Goal: Use online tool/utility: Utilize a website feature to perform a specific function

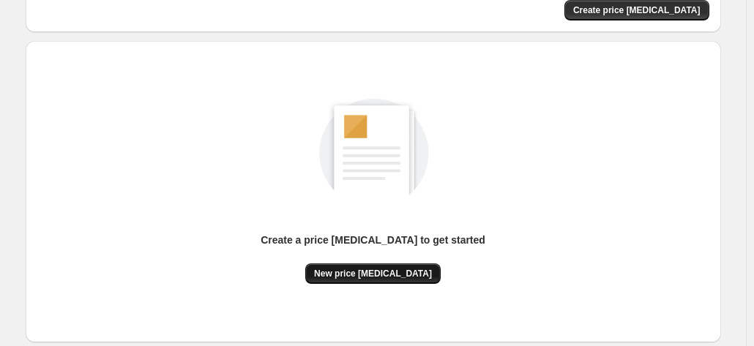
scroll to position [146, 0]
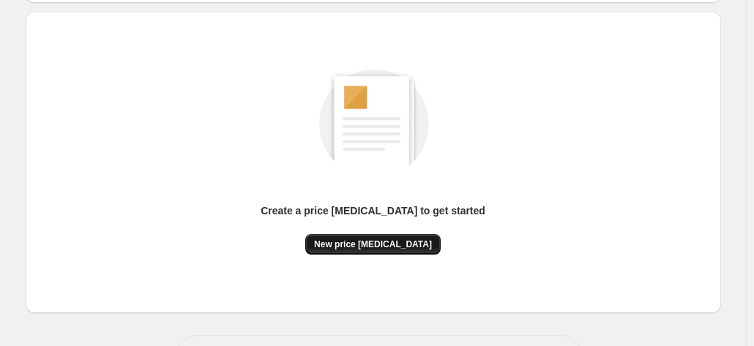
click at [330, 245] on button "New price [MEDICAL_DATA]" at bounding box center [372, 244] width 135 height 21
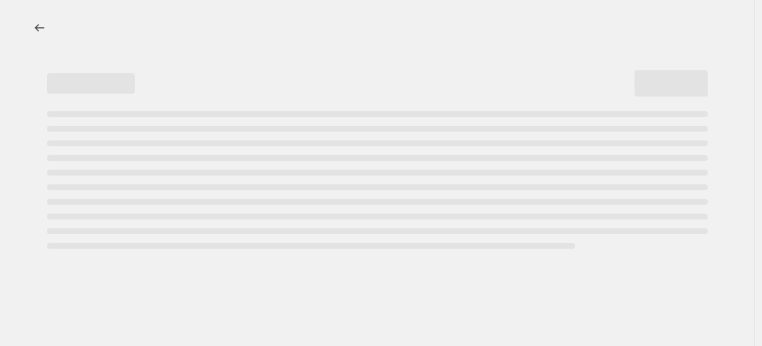
select select "percentage"
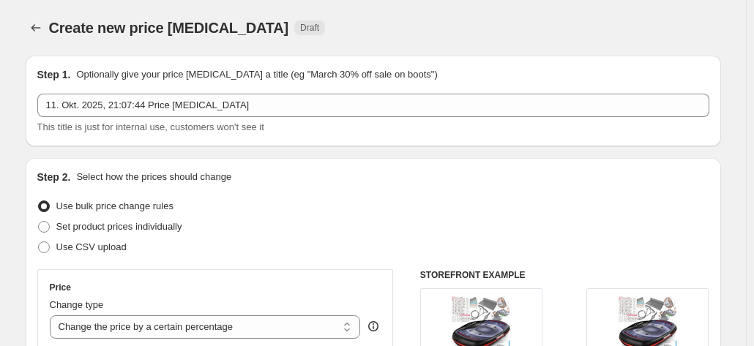
scroll to position [146, 0]
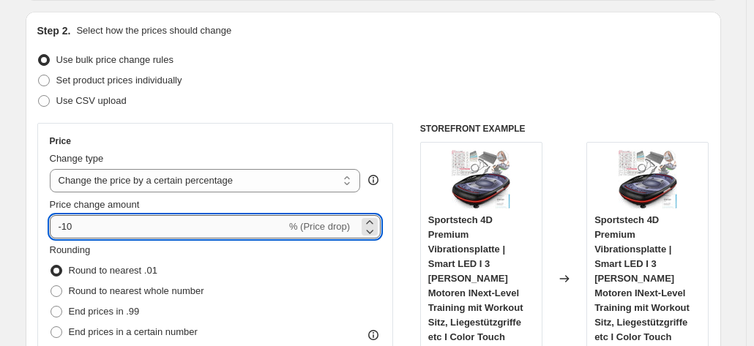
click at [248, 229] on input "-10" at bounding box center [168, 226] width 237 height 23
type input "-1"
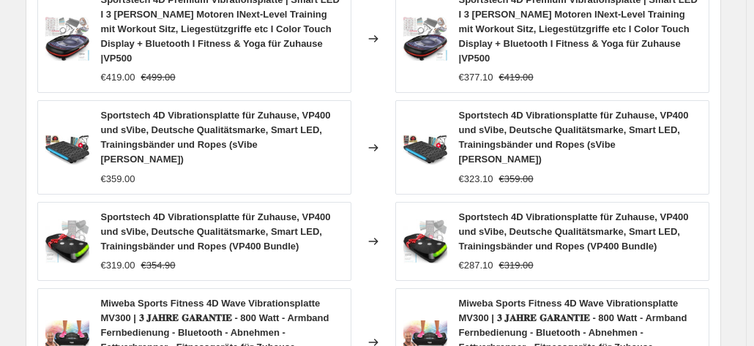
scroll to position [1172, 0]
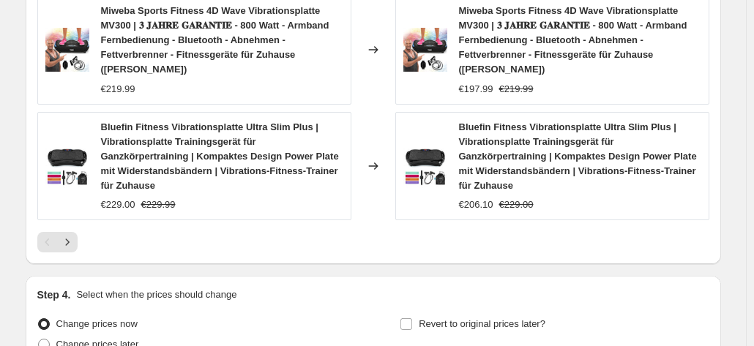
type input "-37"
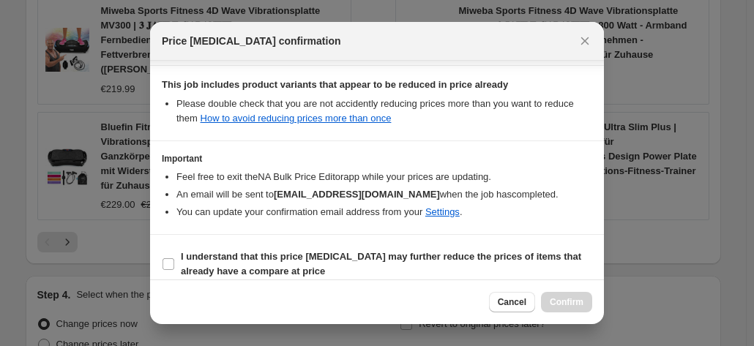
scroll to position [267, 0]
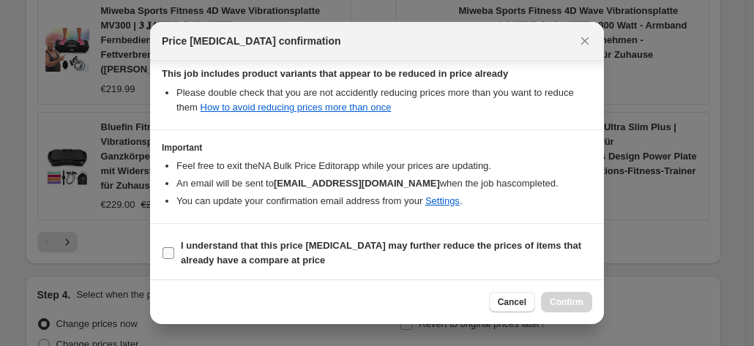
click at [426, 252] on span "I understand that this price change job may further reduce the prices of items …" at bounding box center [387, 253] width 412 height 29
click at [174, 252] on input "I understand that this price change job may further reduce the prices of items …" at bounding box center [169, 254] width 12 height 12
checkbox input "true"
click at [573, 310] on button "Confirm" at bounding box center [566, 302] width 51 height 21
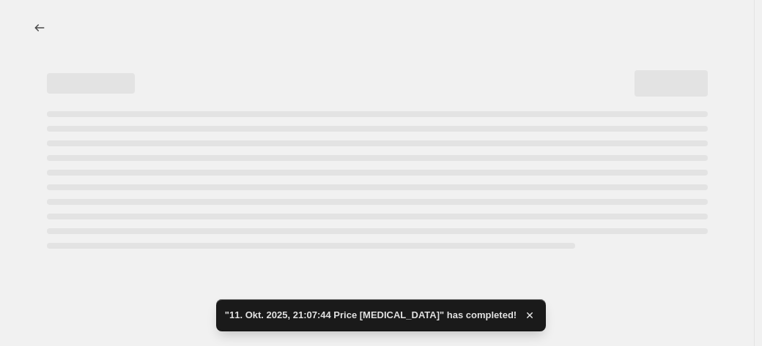
select select "percentage"
